Goal: Task Accomplishment & Management: Manage account settings

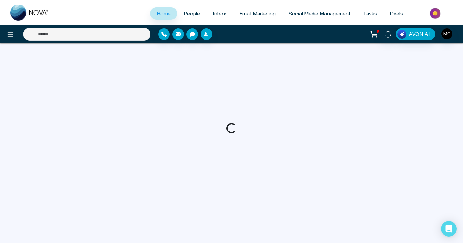
select select "*"
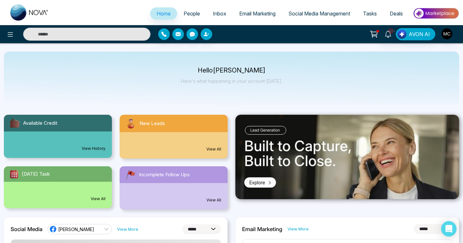
click at [184, 14] on span "People" at bounding box center [192, 13] width 16 height 6
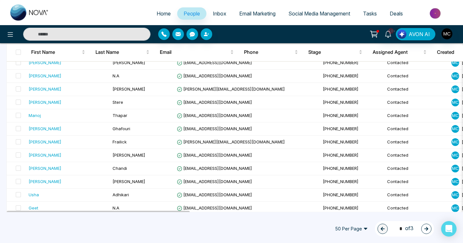
scroll to position [579, 0]
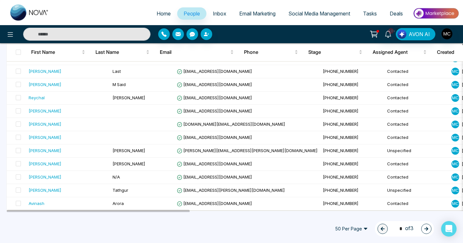
click at [426, 226] on icon "button" at bounding box center [426, 228] width 5 height 5
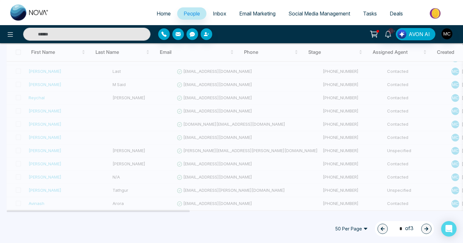
type input "*"
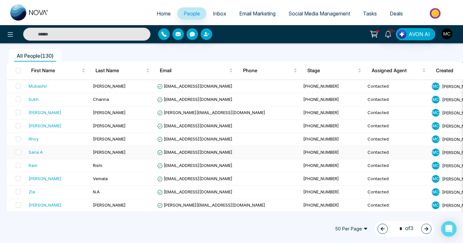
scroll to position [55, 0]
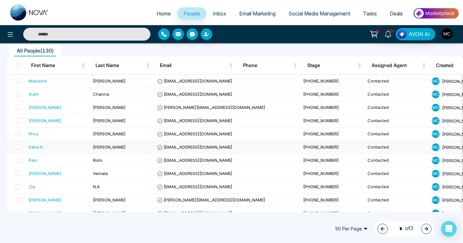
click at [199, 149] on span "[EMAIL_ADDRESS][DOMAIN_NAME]" at bounding box center [194, 146] width 75 height 5
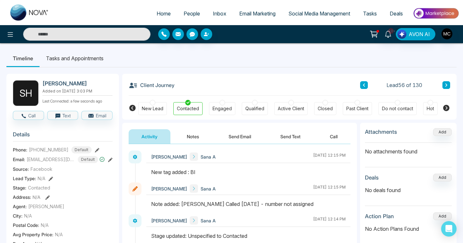
click at [442, 82] on div "Lead 56 of 130" at bounding box center [405, 85] width 90 height 8
click at [447, 83] on icon at bounding box center [446, 85] width 3 height 4
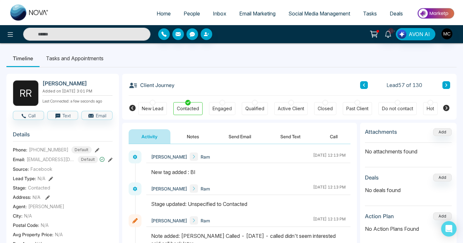
click at [448, 85] on button at bounding box center [447, 85] width 8 height 8
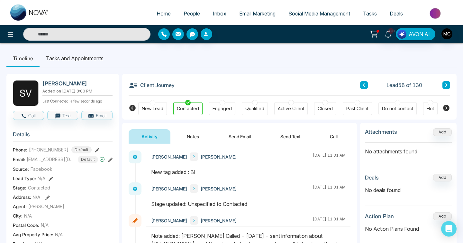
click at [448, 85] on button at bounding box center [447, 85] width 8 height 8
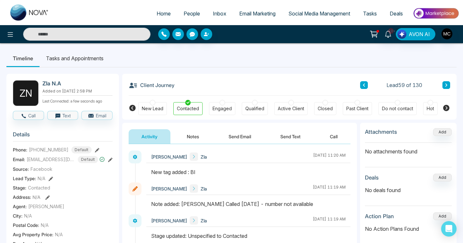
click at [448, 85] on button at bounding box center [447, 85] width 8 height 8
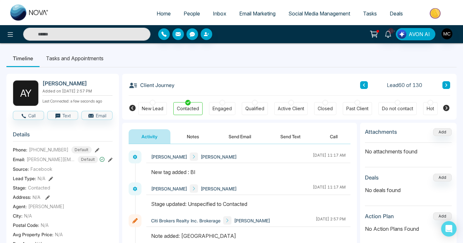
click at [444, 86] on button at bounding box center [447, 85] width 8 height 8
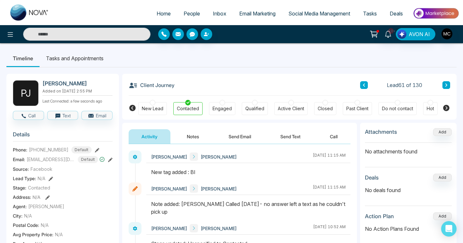
click at [444, 84] on button at bounding box center [447, 85] width 8 height 8
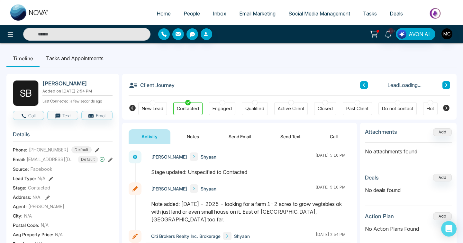
click at [444, 84] on button at bounding box center [447, 85] width 8 height 8
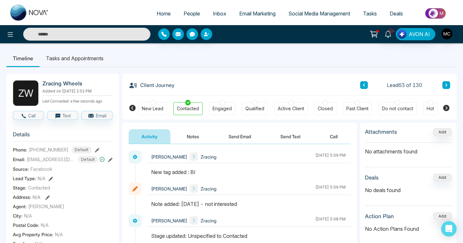
click at [444, 84] on button at bounding box center [447, 85] width 8 height 8
click at [444, 85] on button at bounding box center [447, 85] width 8 height 8
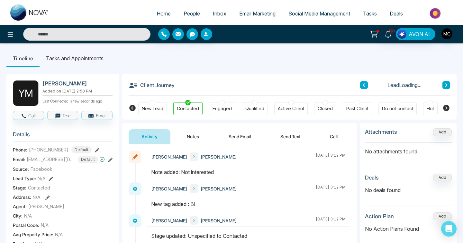
click at [444, 85] on button at bounding box center [447, 85] width 8 height 8
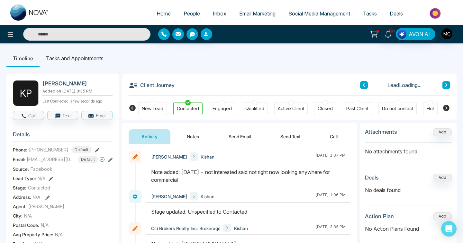
click at [444, 84] on button at bounding box center [447, 85] width 8 height 8
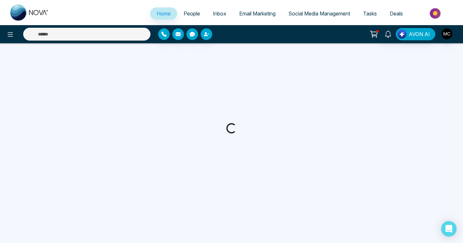
select select "*"
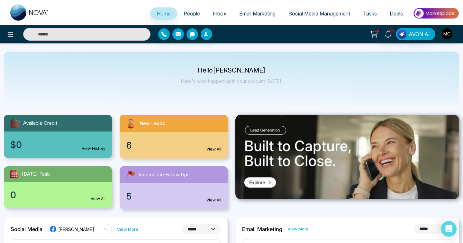
click at [185, 11] on span "People" at bounding box center [192, 13] width 16 height 6
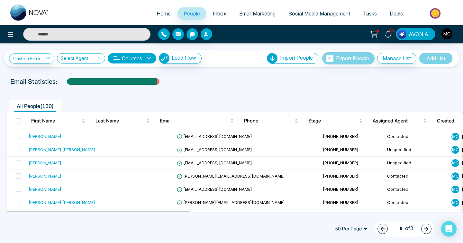
click at [428, 230] on icon "button" at bounding box center [426, 228] width 5 height 5
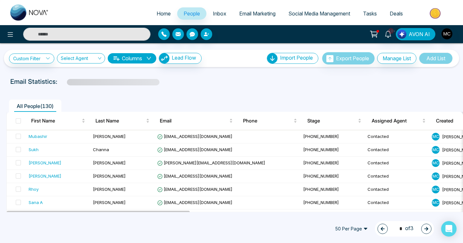
click at [427, 230] on icon "button" at bounding box center [427, 228] width 4 height 4
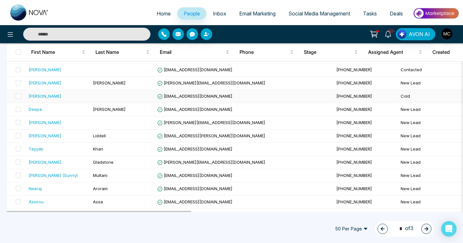
scroll to position [92, 0]
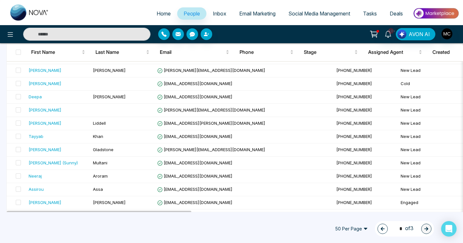
click at [378, 229] on button "button" at bounding box center [383, 228] width 10 height 10
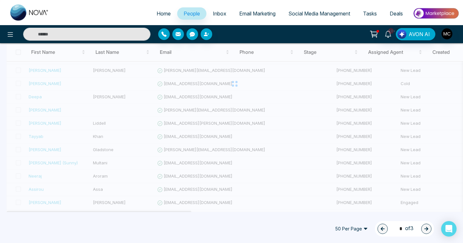
type input "*"
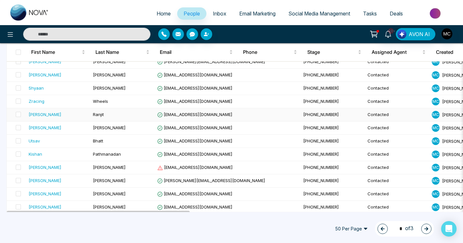
scroll to position [194, 0]
click at [301, 117] on td "[PHONE_NUMBER]" at bounding box center [333, 114] width 64 height 13
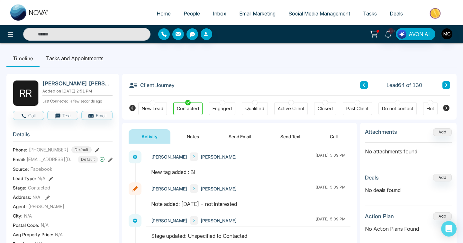
click at [448, 84] on button at bounding box center [447, 85] width 8 height 8
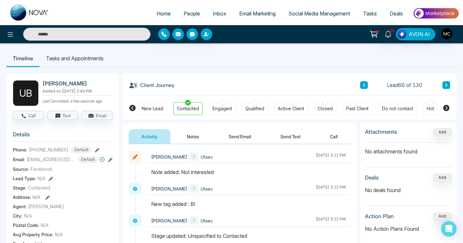
click at [448, 84] on button at bounding box center [447, 85] width 8 height 8
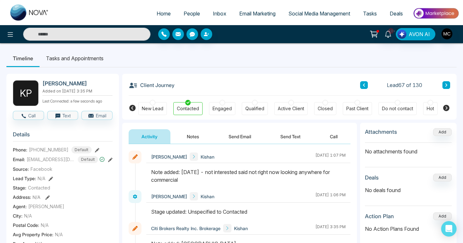
click at [448, 84] on button at bounding box center [447, 85] width 8 height 8
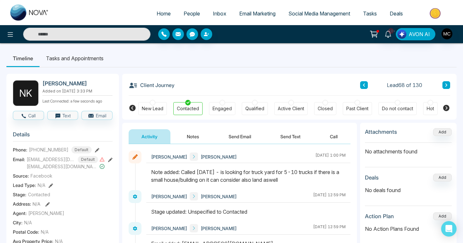
click at [448, 84] on button at bounding box center [447, 85] width 8 height 8
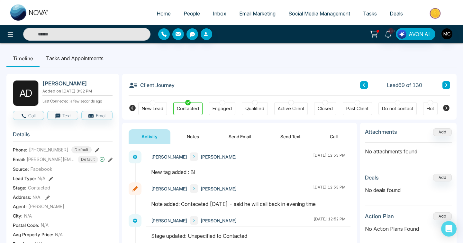
click at [447, 83] on button at bounding box center [447, 85] width 8 height 8
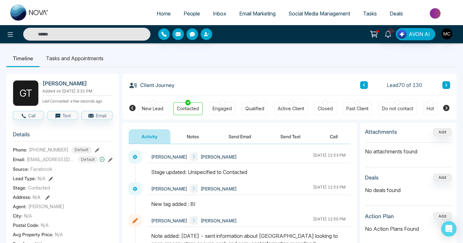
click at [446, 80] on div "Client Journey Lead 70 of 130" at bounding box center [290, 85] width 322 height 22
click at [360, 86] on button at bounding box center [364, 85] width 8 height 8
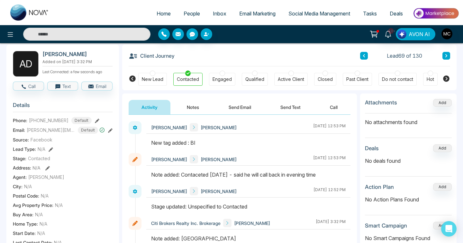
scroll to position [30, 0]
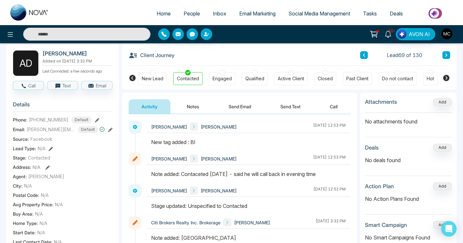
click at [200, 104] on button "Notes" at bounding box center [193, 106] width 38 height 14
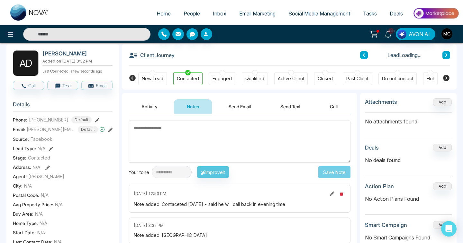
type textarea "*"
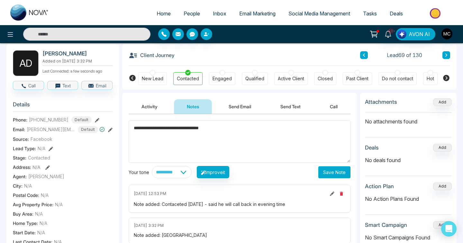
type textarea "**********"
click at [338, 171] on button "Save Note" at bounding box center [334, 172] width 32 height 12
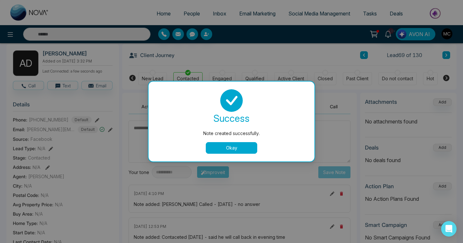
click at [235, 148] on button "Okay" at bounding box center [231, 148] width 51 height 12
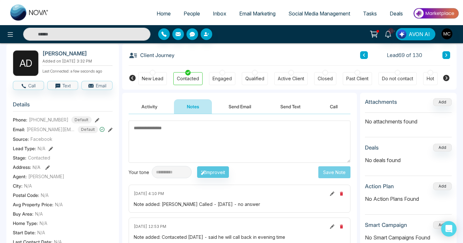
click at [449, 51] on div "Client Journey Lead 69 of 130" at bounding box center [290, 55] width 322 height 22
click at [448, 57] on button at bounding box center [447, 55] width 8 height 8
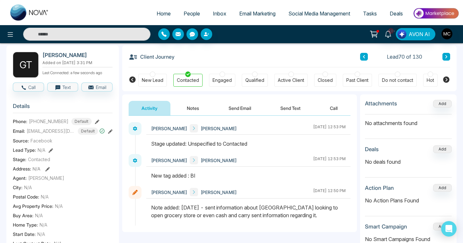
scroll to position [31, 0]
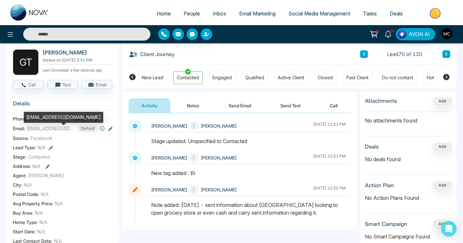
click at [51, 131] on span "[EMAIL_ADDRESS][DOMAIN_NAME]" at bounding box center [51, 128] width 48 height 7
copy span "[EMAIL_ADDRESS][DOMAIN_NAME]"
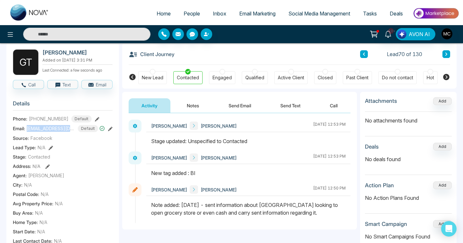
click at [186, 12] on span "People" at bounding box center [192, 13] width 16 height 6
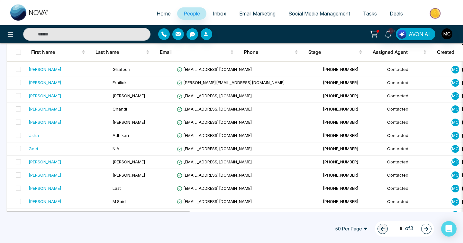
scroll to position [579, 0]
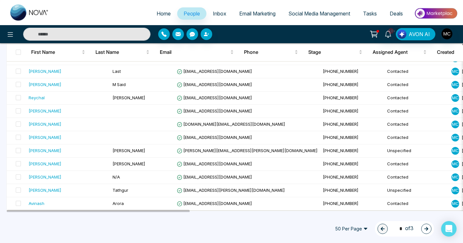
click at [426, 227] on icon "button" at bounding box center [426, 228] width 5 height 5
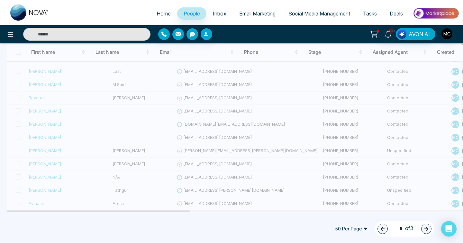
type input "*"
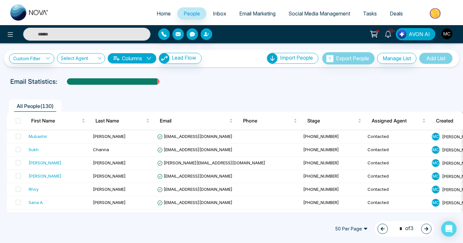
scroll to position [203, 0]
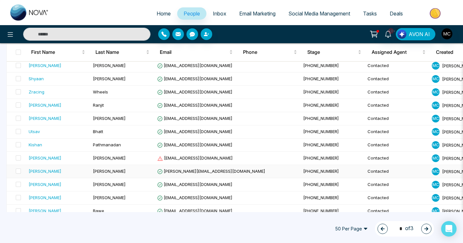
click at [108, 170] on span "[PERSON_NAME]" at bounding box center [109, 170] width 33 height 5
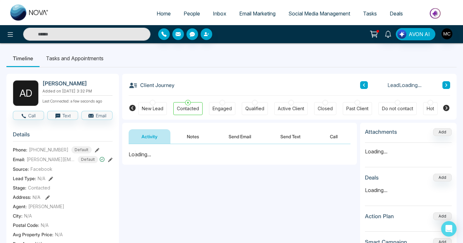
click at [445, 84] on icon at bounding box center [446, 85] width 3 height 4
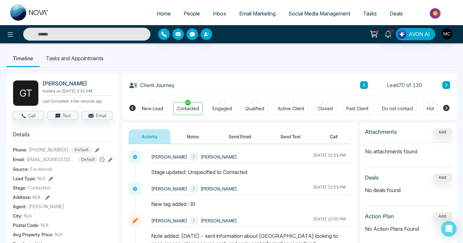
click at [199, 136] on button "Notes" at bounding box center [193, 136] width 38 height 14
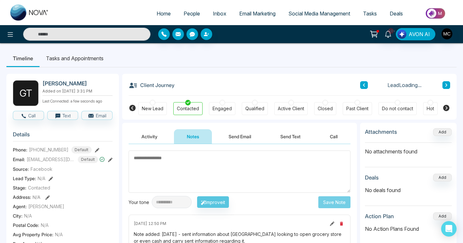
type textarea "*"
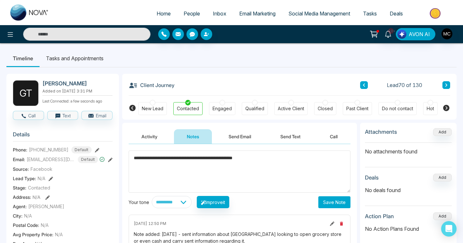
click at [263, 160] on textarea "**********" at bounding box center [240, 171] width 222 height 42
click at [284, 159] on textarea "**********" at bounding box center [240, 171] width 222 height 42
drag, startPoint x: 278, startPoint y: 159, endPoint x: 247, endPoint y: 158, distance: 30.3
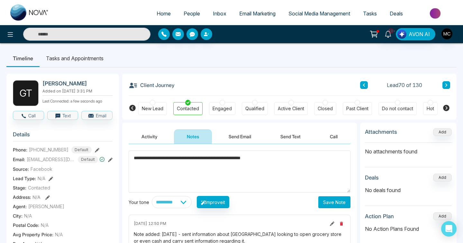
click at [247, 158] on textarea "**********" at bounding box center [240, 171] width 222 height 42
paste textarea "***"
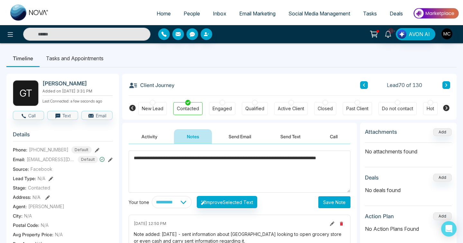
type textarea "**********"
click at [326, 201] on button "Save Note" at bounding box center [334, 202] width 32 height 12
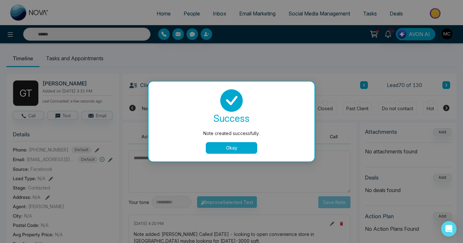
click at [232, 149] on button "Okay" at bounding box center [231, 148] width 51 height 12
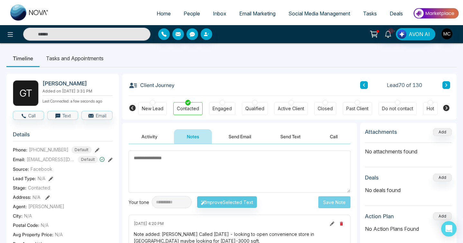
click at [444, 84] on button at bounding box center [447, 85] width 8 height 8
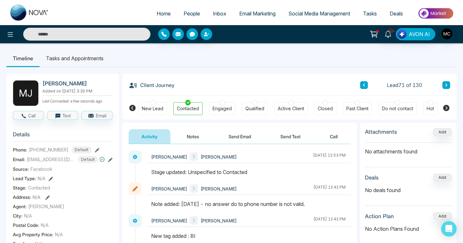
click at [444, 84] on button at bounding box center [447, 85] width 8 height 8
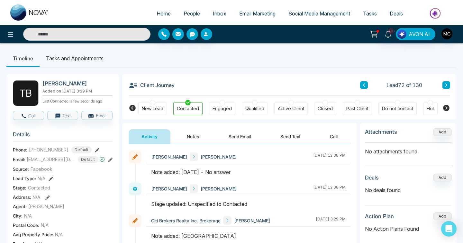
click at [190, 138] on button "Notes" at bounding box center [193, 136] width 38 height 14
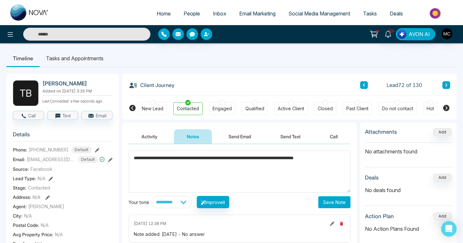
click at [339, 159] on textarea "**********" at bounding box center [240, 171] width 222 height 42
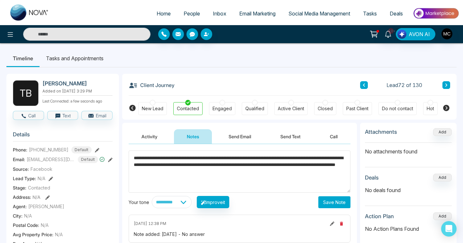
click at [134, 158] on textarea "**********" at bounding box center [240, 171] width 222 height 42
click at [272, 174] on textarea "**********" at bounding box center [240, 171] width 222 height 42
type textarea "**********"
click at [335, 203] on button "Save Note" at bounding box center [334, 202] width 32 height 12
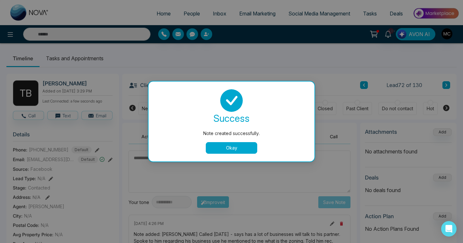
click at [240, 143] on button "Okay" at bounding box center [231, 148] width 51 height 12
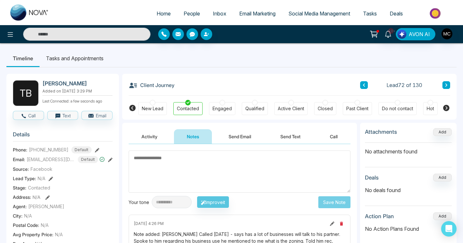
click at [450, 87] on div "Client Journey Lead 72 of 130 New Lead Contacted Engaged Qualified Active Clien…" at bounding box center [289, 97] width 335 height 46
click at [449, 84] on button at bounding box center [447, 85] width 8 height 8
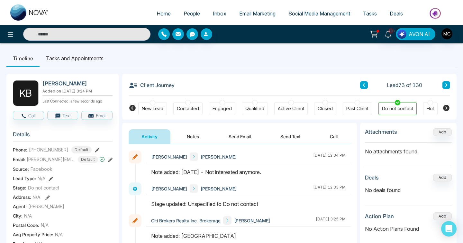
click at [450, 84] on button at bounding box center [447, 85] width 8 height 8
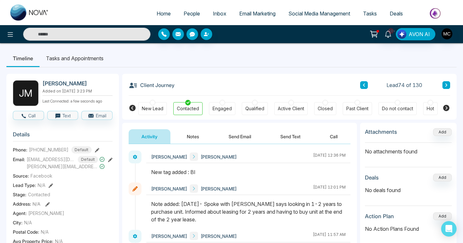
click at [446, 84] on icon at bounding box center [446, 85] width 3 height 4
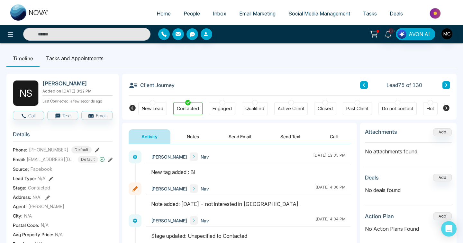
click at [359, 83] on div "Client Journey Lead 75 of 130" at bounding box center [290, 85] width 322 height 22
click at [361, 83] on button at bounding box center [364, 85] width 8 height 8
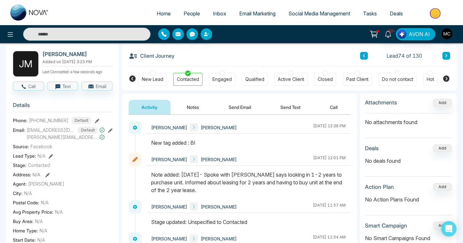
scroll to position [29, 0]
click at [360, 52] on button at bounding box center [364, 56] width 8 height 8
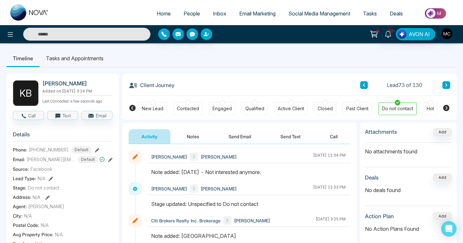
click at [362, 83] on button at bounding box center [364, 85] width 8 height 8
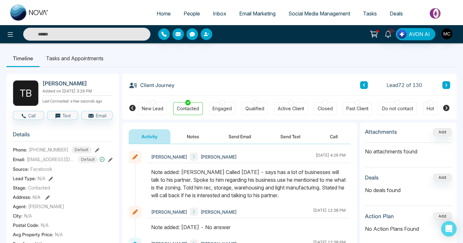
click at [447, 84] on icon at bounding box center [446, 85] width 3 height 4
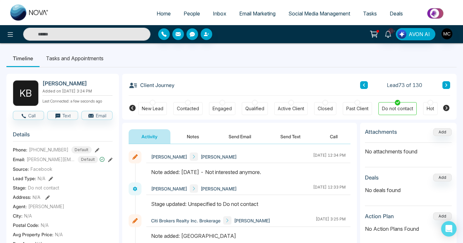
click at [447, 84] on icon at bounding box center [446, 85] width 3 height 4
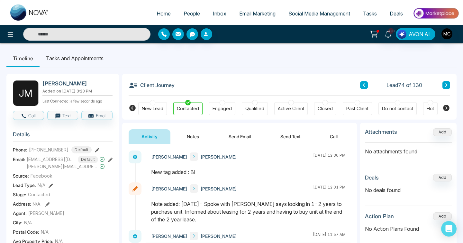
click at [189, 134] on button "Notes" at bounding box center [193, 136] width 38 height 14
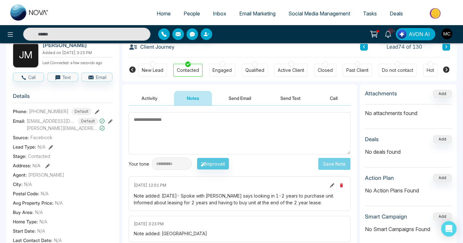
scroll to position [39, 0]
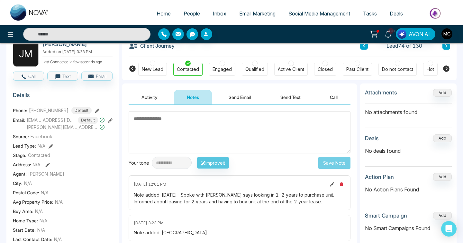
click at [208, 136] on textarea at bounding box center [240, 132] width 222 height 42
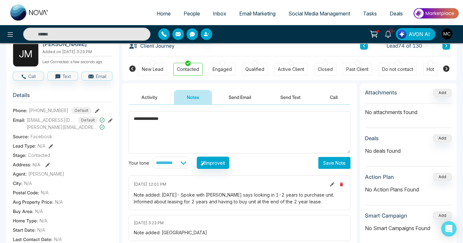
click at [135, 122] on textarea "**********" at bounding box center [240, 132] width 222 height 42
click at [135, 119] on textarea "**********" at bounding box center [240, 132] width 222 height 42
click at [204, 118] on textarea "**********" at bounding box center [240, 132] width 222 height 42
click at [226, 120] on textarea "**********" at bounding box center [240, 132] width 222 height 42
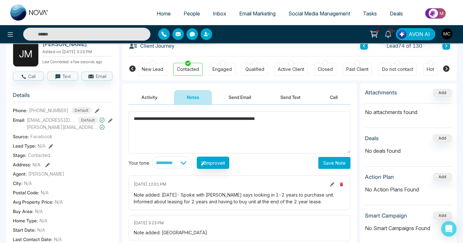
click at [282, 120] on textarea "**********" at bounding box center [240, 132] width 222 height 42
click at [303, 121] on textarea "**********" at bounding box center [240, 132] width 222 height 42
type textarea "**********"
click at [314, 123] on textarea "**********" at bounding box center [240, 132] width 222 height 42
click at [228, 120] on textarea "**********" at bounding box center [240, 132] width 222 height 42
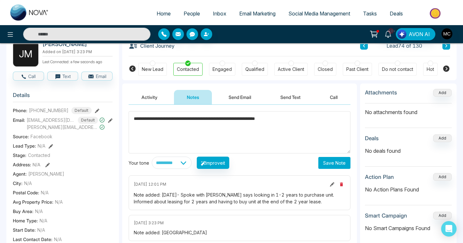
click at [228, 120] on textarea "**********" at bounding box center [240, 132] width 222 height 42
click at [286, 124] on textarea "**********" at bounding box center [240, 132] width 222 height 42
click at [300, 120] on textarea "**********" at bounding box center [240, 132] width 222 height 42
click at [333, 158] on button "Save Note" at bounding box center [334, 163] width 32 height 12
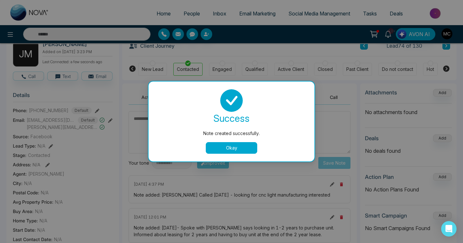
click at [223, 150] on button "Okay" at bounding box center [231, 148] width 51 height 12
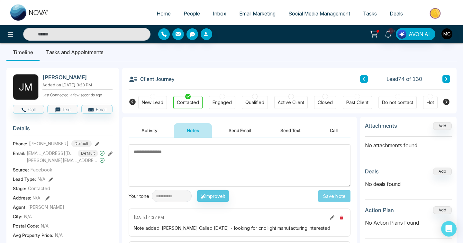
scroll to position [0, 0]
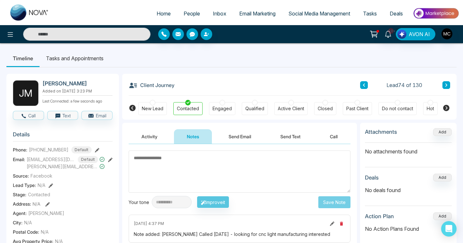
click at [445, 89] on div "Client Journey Lead 74 of 130" at bounding box center [290, 85] width 322 height 22
click at [446, 85] on icon at bounding box center [446, 85] width 3 height 4
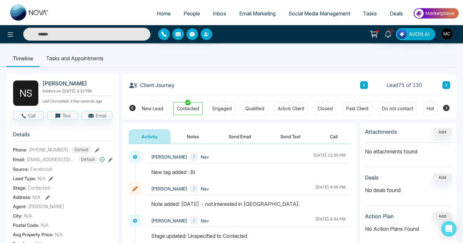
click at [441, 87] on div "Lead 75 of 130" at bounding box center [405, 85] width 90 height 8
click at [448, 85] on icon at bounding box center [446, 85] width 3 height 4
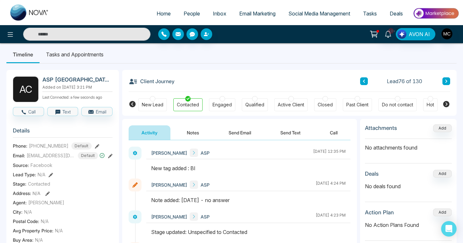
scroll to position [4, 0]
click at [365, 81] on icon at bounding box center [364, 81] width 3 height 4
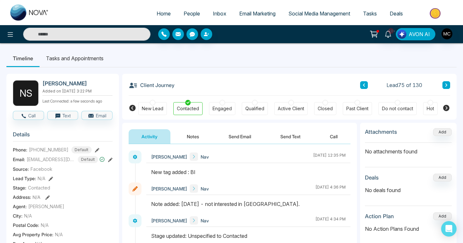
click at [440, 85] on div "Lead 75 of 130" at bounding box center [405, 85] width 90 height 8
click at [445, 86] on icon at bounding box center [446, 85] width 3 height 4
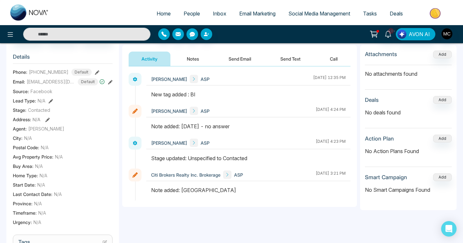
scroll to position [79, 0]
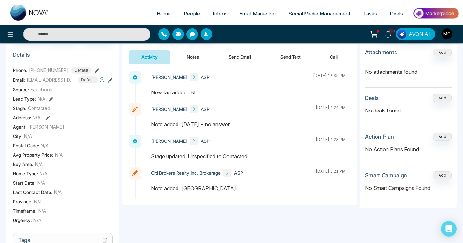
click at [69, 83] on span "[EMAIL_ADDRESS][DOMAIN_NAME]" at bounding box center [51, 79] width 48 height 7
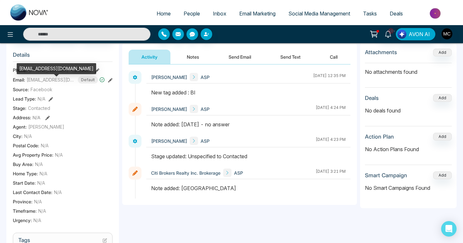
click at [62, 69] on div "[EMAIL_ADDRESS][DOMAIN_NAME]" at bounding box center [56, 68] width 79 height 11
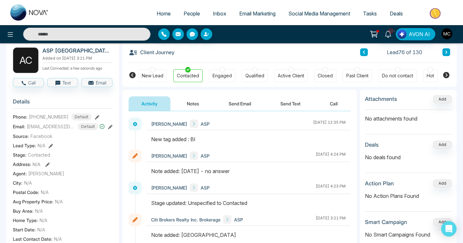
scroll to position [31, 0]
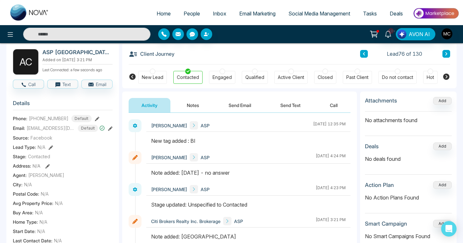
click at [390, 28] on div "10+ AVON AI" at bounding box center [231, 34] width 463 height 13
click at [390, 35] on icon at bounding box center [388, 34] width 7 height 7
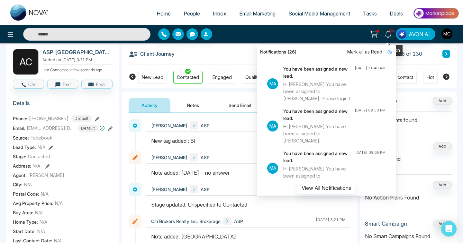
click at [390, 35] on icon at bounding box center [388, 34] width 7 height 7
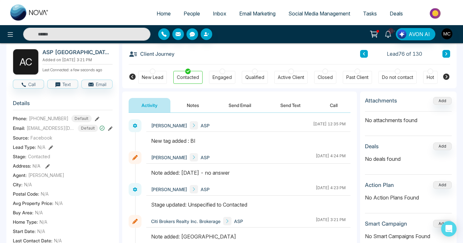
click at [392, 34] on icon at bounding box center [388, 34] width 7 height 7
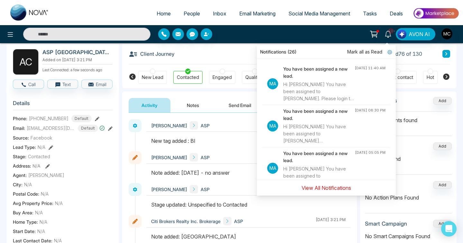
click at [325, 187] on button "View All Notifications" at bounding box center [327, 187] width 58 height 12
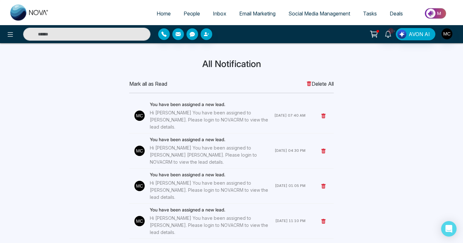
click at [321, 86] on span "Delete All" at bounding box center [320, 84] width 27 height 8
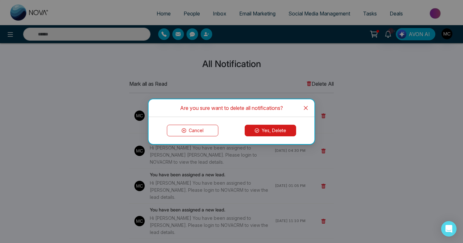
click at [276, 134] on button "Yes, Delete" at bounding box center [270, 131] width 51 height 12
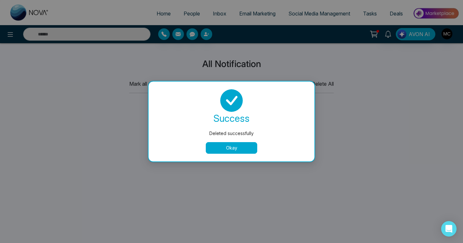
click at [232, 145] on button "Okay" at bounding box center [231, 148] width 51 height 12
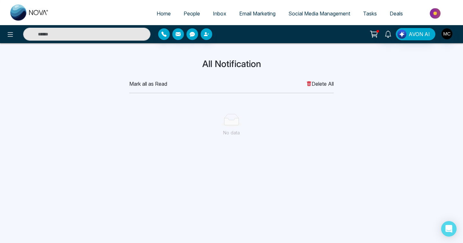
click at [188, 9] on link "People" at bounding box center [191, 13] width 29 height 12
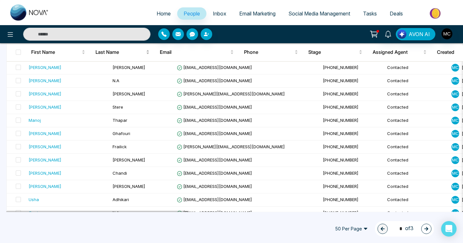
scroll to position [579, 0]
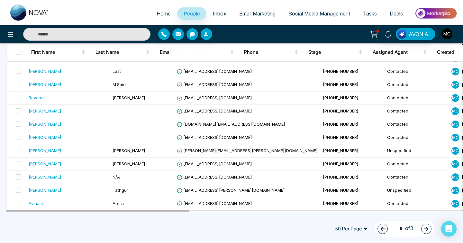
click at [428, 227] on icon "button" at bounding box center [426, 228] width 5 height 5
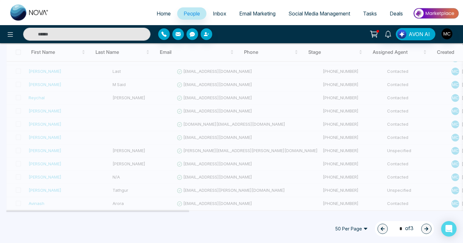
type input "*"
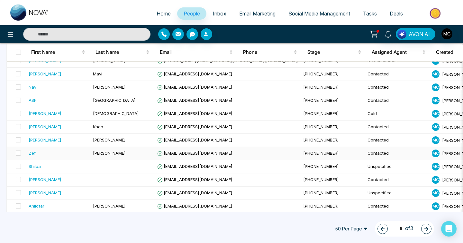
scroll to position [365, 0]
click at [206, 100] on span "[EMAIL_ADDRESS][DOMAIN_NAME]" at bounding box center [194, 100] width 75 height 5
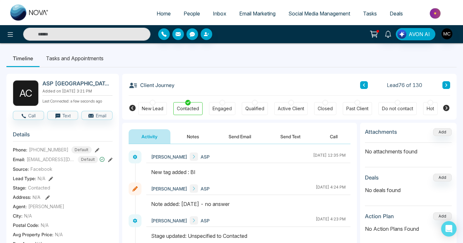
click at [52, 153] on span "[PHONE_NUMBER]" at bounding box center [49, 149] width 40 height 7
copy span "16472925600"
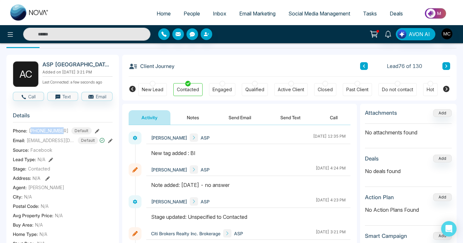
scroll to position [18, 0]
